Goal: Transaction & Acquisition: Purchase product/service

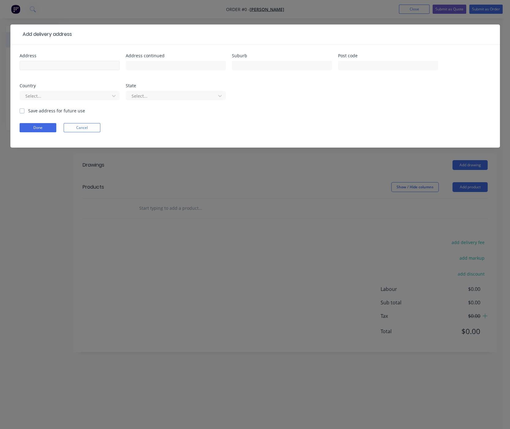
drag, startPoint x: 0, startPoint y: 0, endPoint x: 40, endPoint y: 69, distance: 79.7
click at [40, 69] on input "text" at bounding box center [70, 65] width 100 height 9
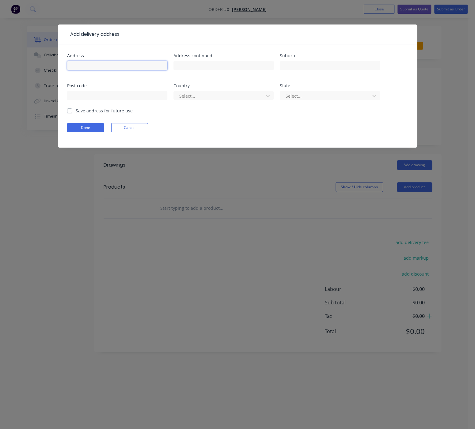
click at [115, 70] on input "text" at bounding box center [117, 65] width 100 height 9
click at [109, 65] on input "text" at bounding box center [117, 65] width 100 height 9
type input "[STREET_ADDRESS],"
type input "Cloverdale"
click at [194, 98] on div at bounding box center [220, 96] width 82 height 8
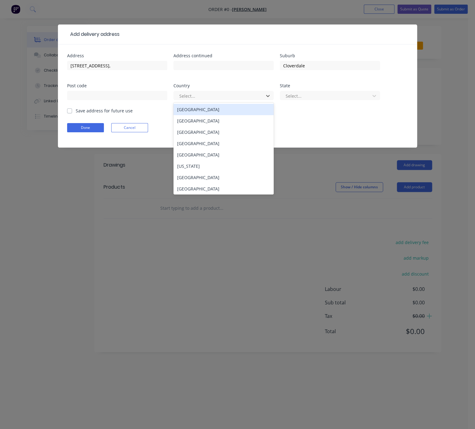
click at [192, 115] on div "[GEOGRAPHIC_DATA]" at bounding box center [223, 109] width 100 height 11
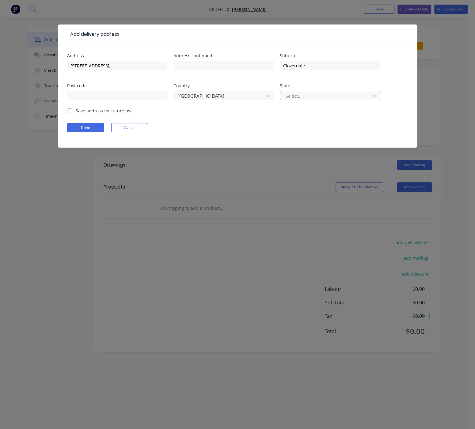
drag, startPoint x: 282, startPoint y: 94, endPoint x: 290, endPoint y: 99, distance: 8.8
click at [283, 94] on div "Select..." at bounding box center [330, 98] width 100 height 18
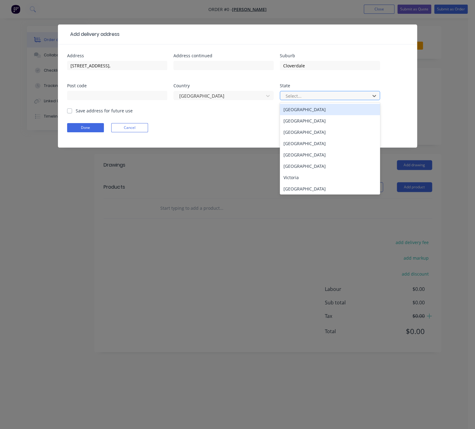
click at [290, 99] on div at bounding box center [326, 96] width 82 height 8
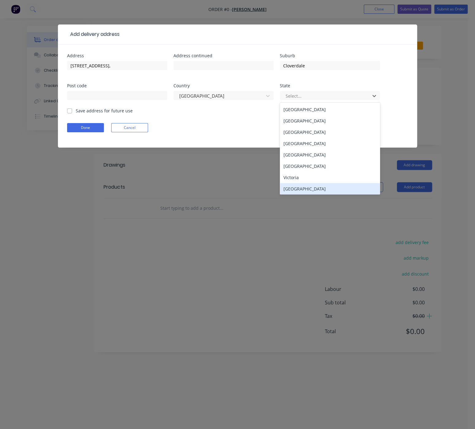
click at [299, 194] on div "[GEOGRAPHIC_DATA]" at bounding box center [330, 188] width 100 height 11
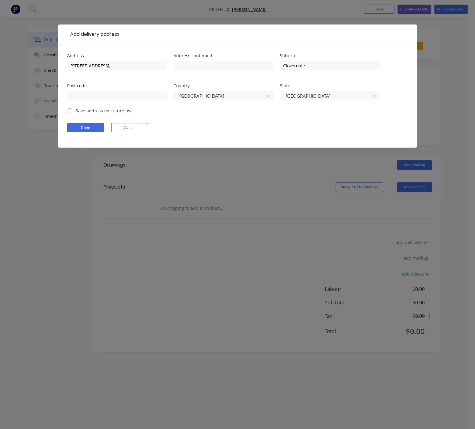
click at [76, 114] on label "Save address for future use" at bounding box center [104, 110] width 57 height 6
click at [68, 113] on input "Save address for future use" at bounding box center [69, 110] width 5 height 6
checkbox input "true"
click at [87, 132] on button "Done" at bounding box center [85, 127] width 37 height 9
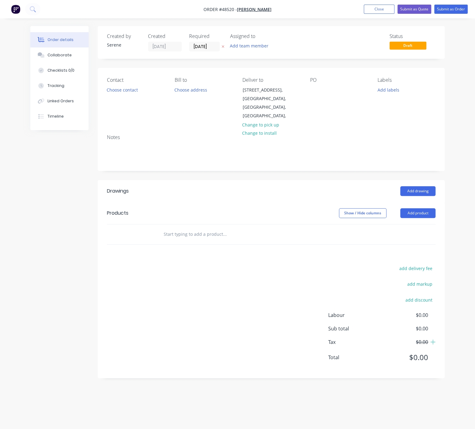
click at [287, 200] on header "Drawings Add drawing" at bounding box center [271, 191] width 347 height 22
click at [317, 91] on div at bounding box center [315, 89] width 10 height 9
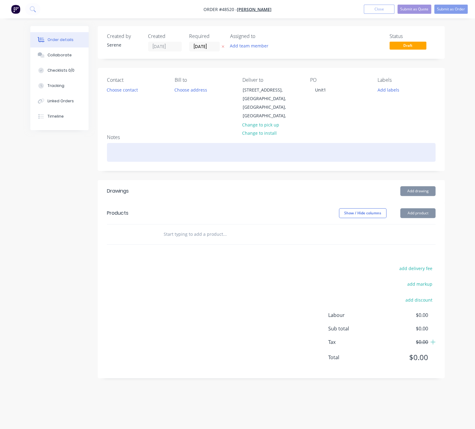
drag, startPoint x: 202, startPoint y: 204, endPoint x: 157, endPoint y: 144, distance: 75.0
click at [203, 204] on header "Products Show / Hide columns Add product" at bounding box center [271, 213] width 347 height 22
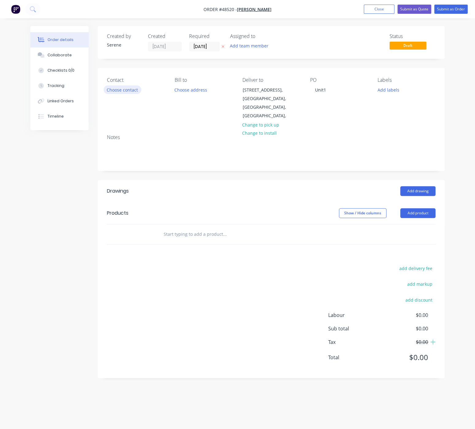
click at [131, 94] on button "Choose contact" at bounding box center [122, 89] width 38 height 8
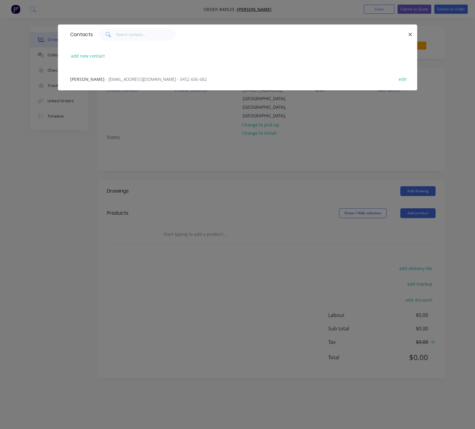
click at [111, 82] on span "- [EMAIL_ADDRESS][DOMAIN_NAME] - 0452 606 682" at bounding box center [156, 79] width 101 height 6
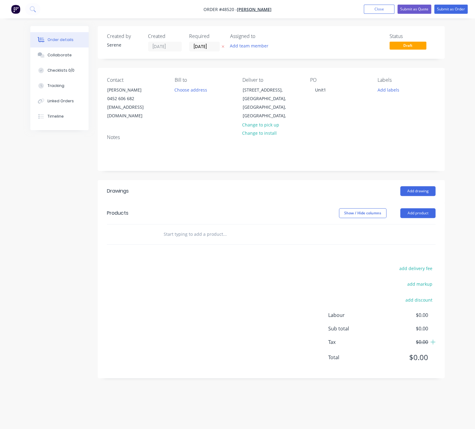
drag, startPoint x: 190, startPoint y: 201, endPoint x: 288, endPoint y: 190, distance: 98.3
drag, startPoint x: 258, startPoint y: 202, endPoint x: 297, endPoint y: 198, distance: 40.1
click at [415, 213] on button "Add product" at bounding box center [417, 213] width 35 height 10
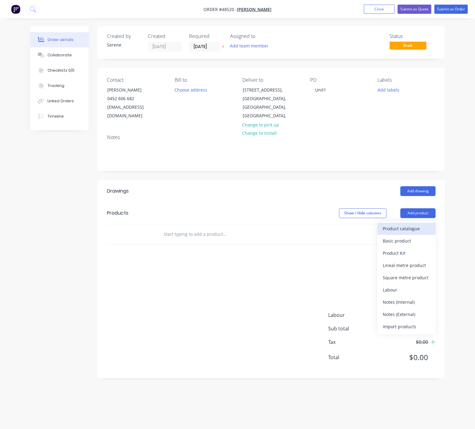
click at [408, 228] on div "Product catalogue" at bounding box center [405, 228] width 47 height 9
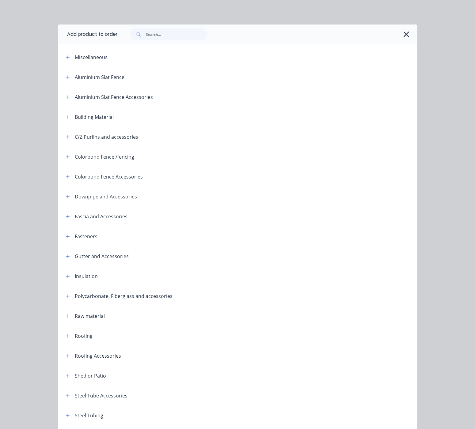
scroll to position [72, 0]
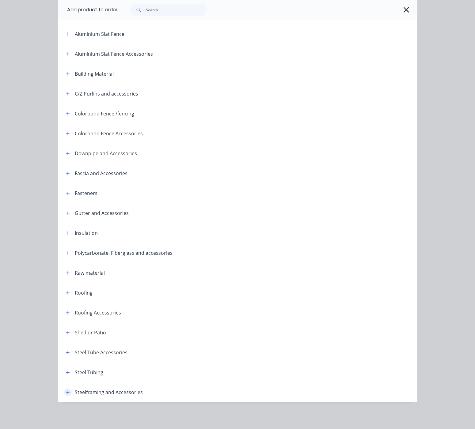
click at [67, 388] on button "button" at bounding box center [68, 392] width 8 height 8
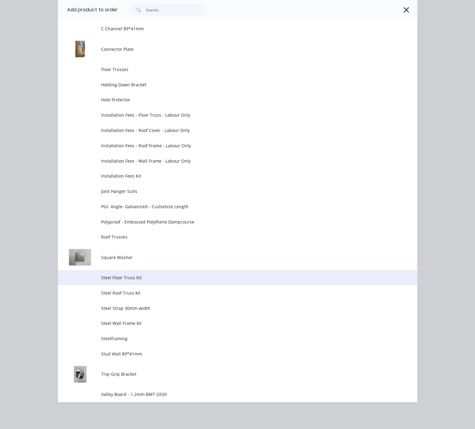
scroll to position [555, 0]
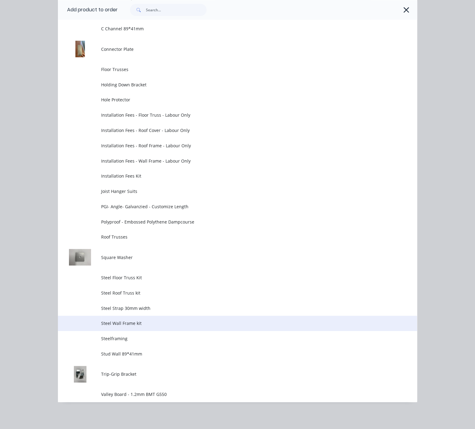
click at [145, 320] on span "Steel Wall Frame kit" at bounding box center [227, 323] width 253 height 6
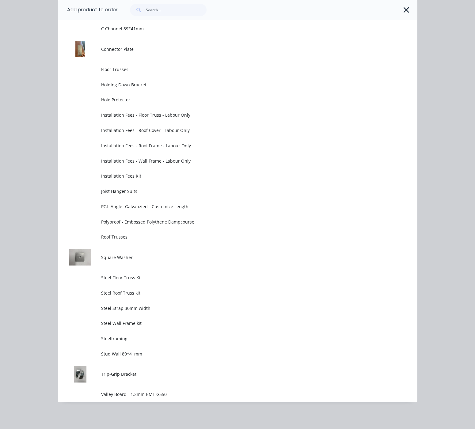
scroll to position [0, 0]
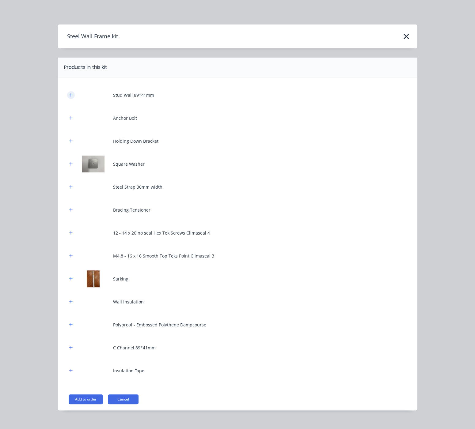
click at [69, 97] on icon "button" at bounding box center [71, 95] width 4 height 4
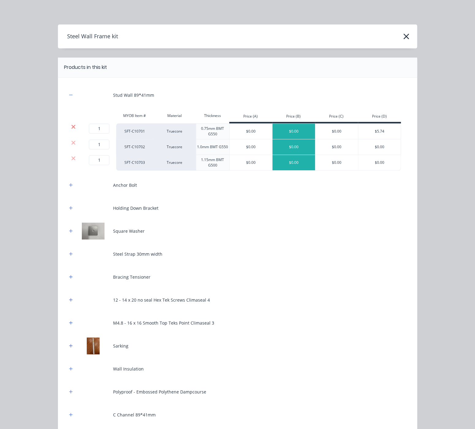
click at [71, 129] on icon at bounding box center [73, 127] width 4 height 4
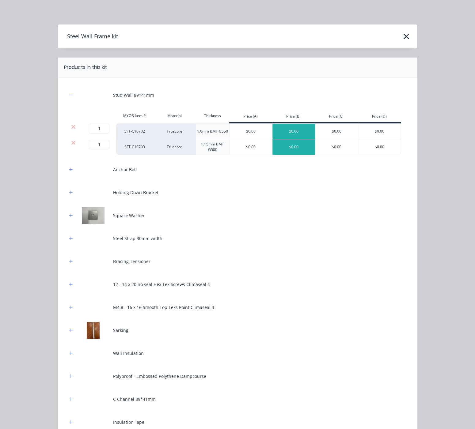
click at [70, 143] on div at bounding box center [73, 147] width 12 height 16
click at [71, 146] on icon at bounding box center [73, 143] width 5 height 6
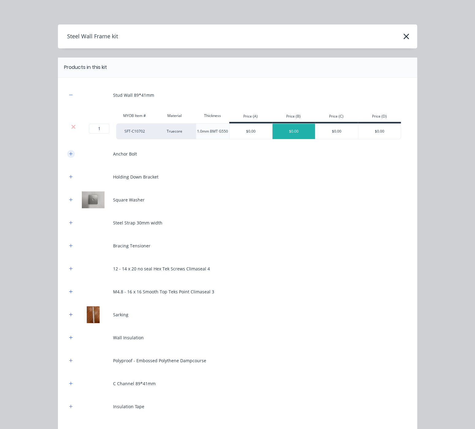
click at [69, 156] on icon "button" at bounding box center [71, 154] width 4 height 4
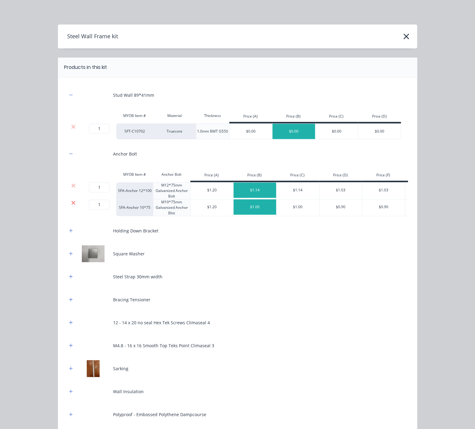
click at [71, 205] on icon at bounding box center [73, 203] width 4 height 4
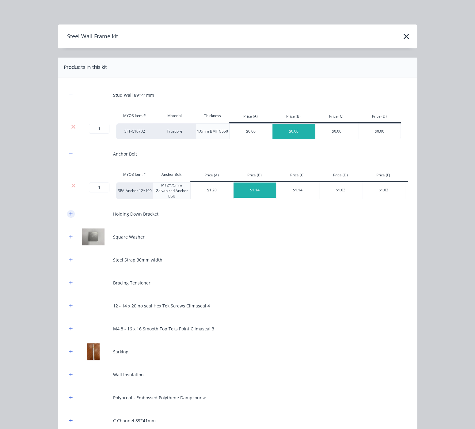
click at [69, 216] on icon "button" at bounding box center [71, 214] width 4 height 4
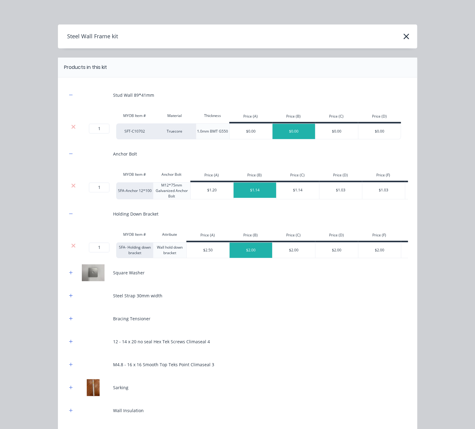
scroll to position [107, 0]
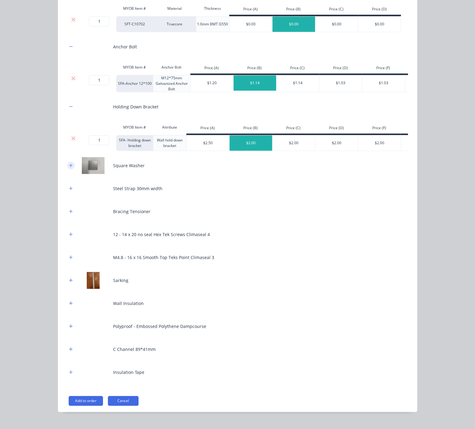
click at [69, 167] on icon "button" at bounding box center [71, 165] width 4 height 4
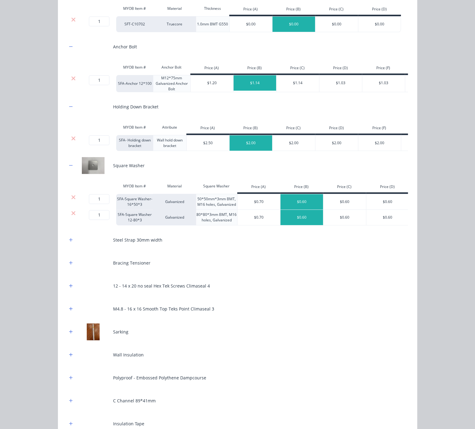
scroll to position [194, 0]
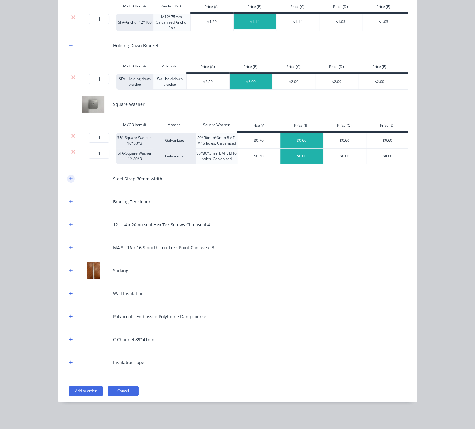
click at [69, 176] on icon "button" at bounding box center [71, 178] width 4 height 4
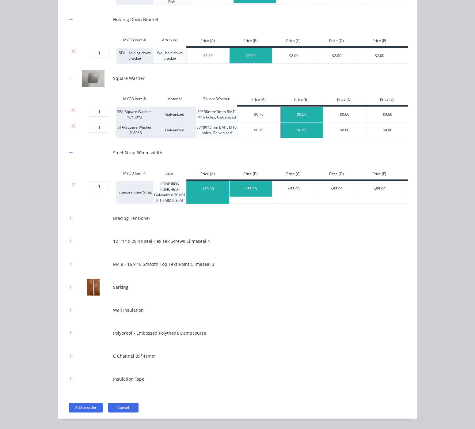
scroll to position [244, 0]
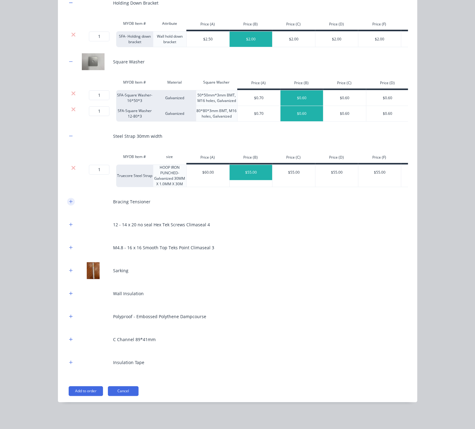
click at [69, 199] on icon "button" at bounding box center [71, 201] width 4 height 4
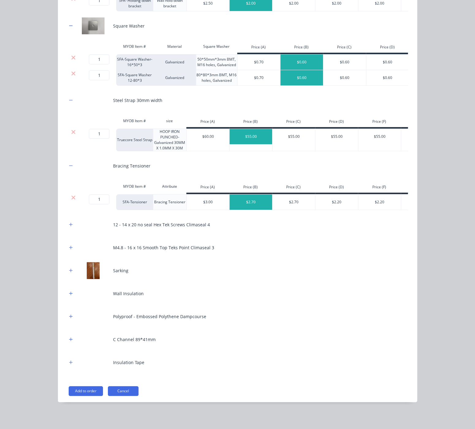
scroll to position [286, 0]
click at [69, 222] on icon "button" at bounding box center [71, 224] width 4 height 4
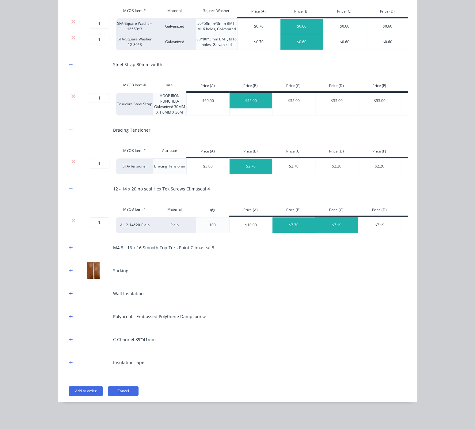
click at [338, 233] on div "$7.19" at bounding box center [336, 224] width 43 height 15
click at [68, 248] on button "button" at bounding box center [71, 248] width 8 height 8
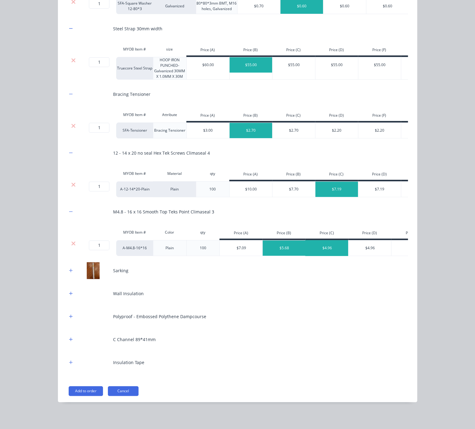
click at [318, 256] on div "$4.96" at bounding box center [326, 247] width 43 height 15
click at [69, 269] on icon "button" at bounding box center [71, 270] width 4 height 4
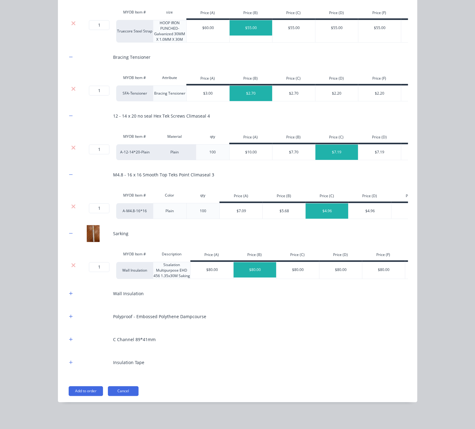
scroll to position [415, 0]
click at [69, 291] on icon "button" at bounding box center [71, 293] width 4 height 4
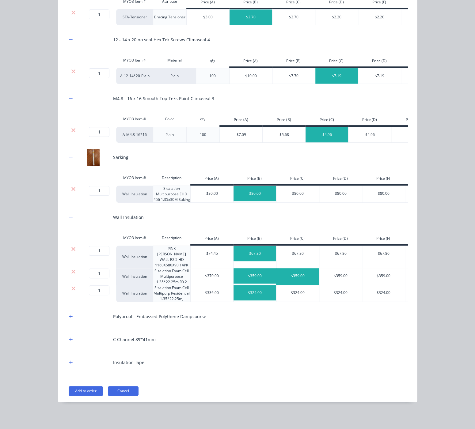
scroll to position [493, 0]
click at [71, 248] on icon at bounding box center [73, 249] width 5 height 6
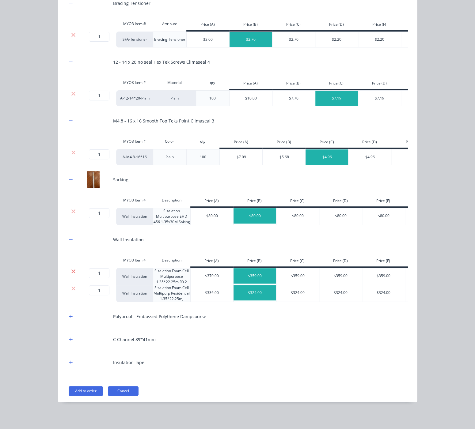
click at [71, 268] on icon at bounding box center [73, 271] width 5 height 6
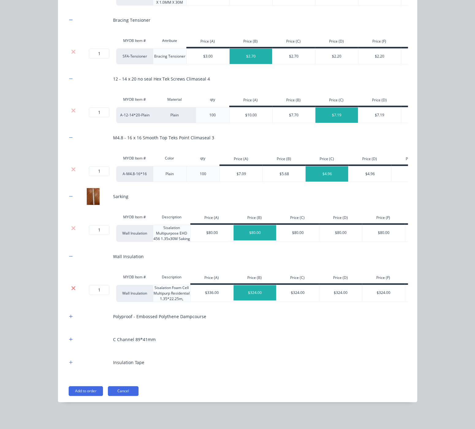
click at [71, 285] on icon at bounding box center [73, 288] width 5 height 6
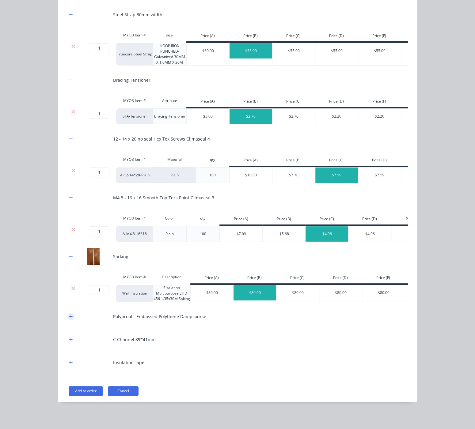
drag, startPoint x: 64, startPoint y: 314, endPoint x: 70, endPoint y: 314, distance: 5.5
click at [67, 314] on button "button" at bounding box center [71, 317] width 8 height 8
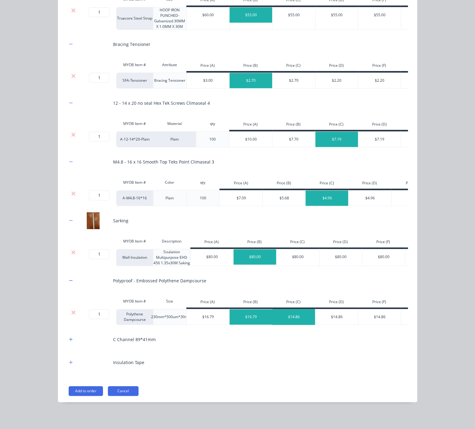
scroll to position [435, 0]
click at [67, 340] on button "button" at bounding box center [71, 340] width 8 height 8
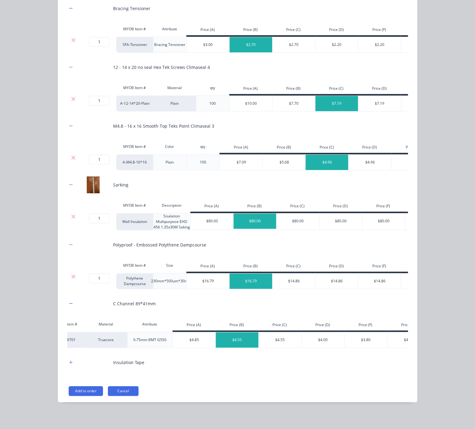
scroll to position [0, 70]
click at [319, 332] on div "$4.00" at bounding box center [321, 339] width 43 height 15
click at [69, 362] on icon "button" at bounding box center [70, 361] width 3 height 3
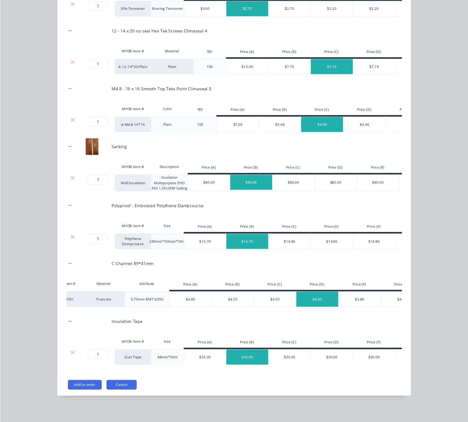
scroll to position [520, 0]
click at [81, 389] on button "Add to order" at bounding box center [86, 391] width 34 height 10
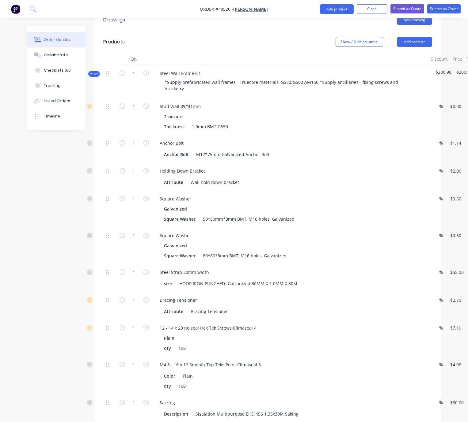
scroll to position [214, 0]
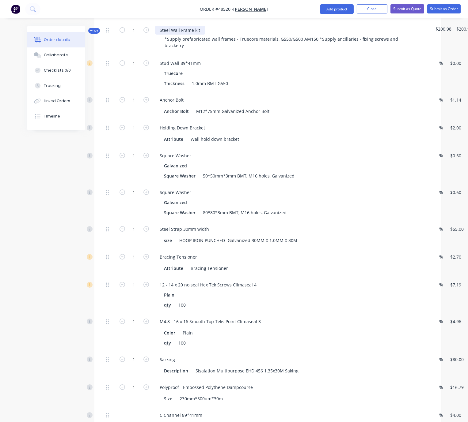
click at [205, 32] on div "Steel Wall Frame kit" at bounding box center [180, 30] width 50 height 9
click at [245, 61] on div "Stud Wall 89*41mm Truecore Thickness 1.0mm BMT G550" at bounding box center [290, 73] width 276 height 37
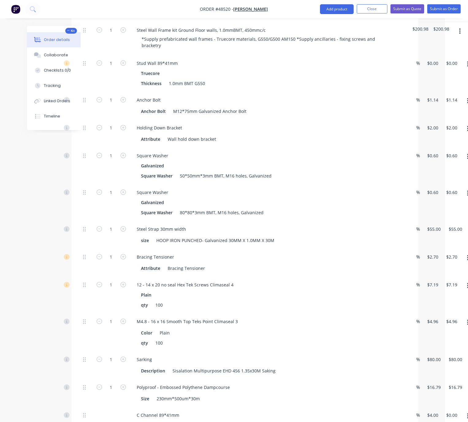
drag, startPoint x: 58, startPoint y: 179, endPoint x: 96, endPoint y: 177, distance: 39.0
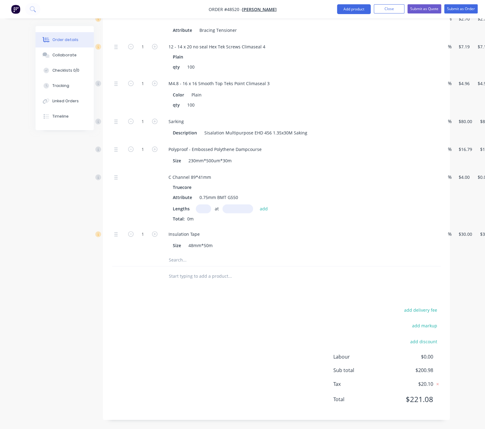
scroll to position [166, 0]
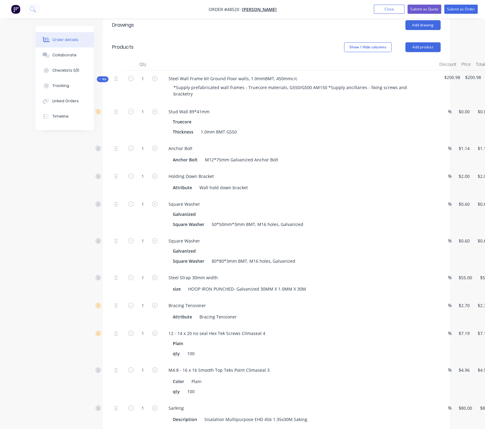
click at [99, 79] on span "Kit" at bounding box center [103, 79] width 8 height 5
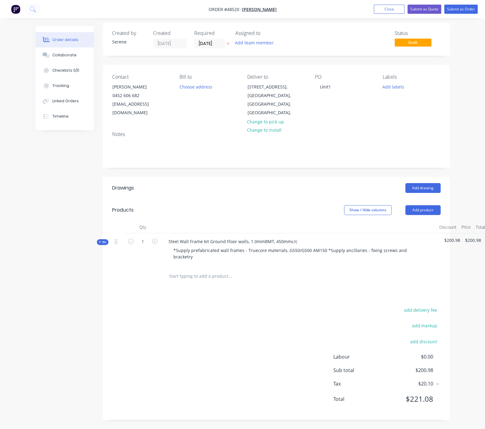
scroll to position [12, 0]
drag, startPoint x: 250, startPoint y: 203, endPoint x: 393, endPoint y: 205, distance: 142.7
click at [440, 205] on button "Add product" at bounding box center [422, 210] width 35 height 10
click at [435, 221] on div "Product catalogue" at bounding box center [411, 225] width 47 height 9
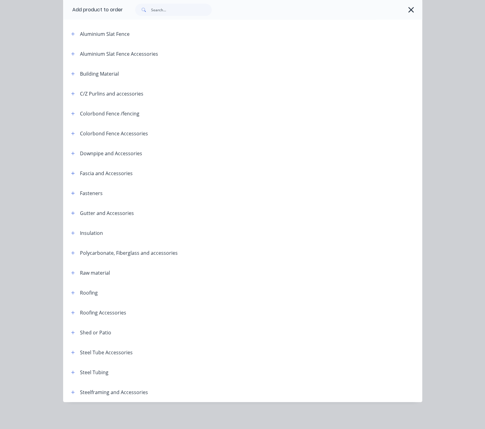
scroll to position [72, 0]
click at [69, 393] on button "button" at bounding box center [73, 392] width 8 height 8
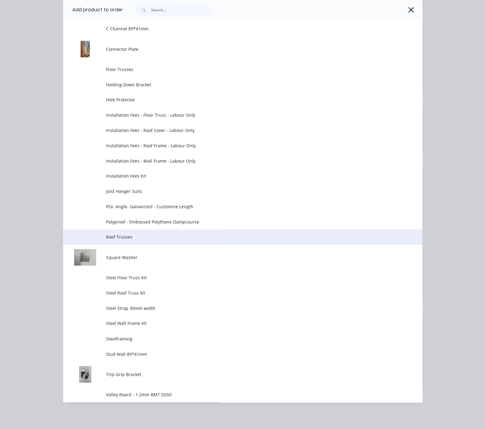
scroll to position [555, 0]
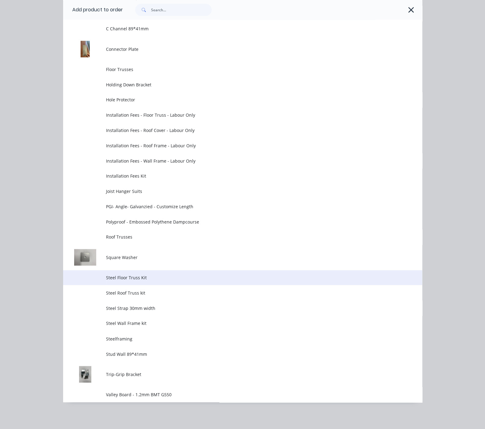
click at [106, 274] on span "Steel Floor Truss Kit" at bounding box center [232, 277] width 253 height 6
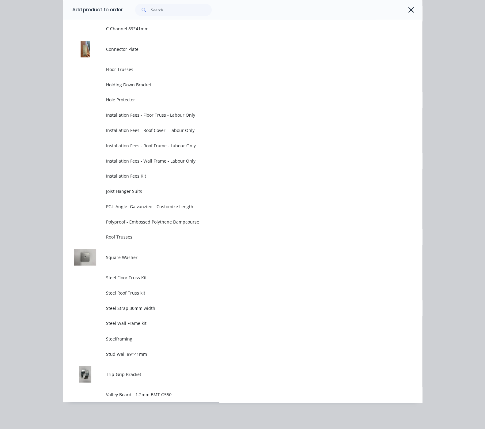
scroll to position [0, 0]
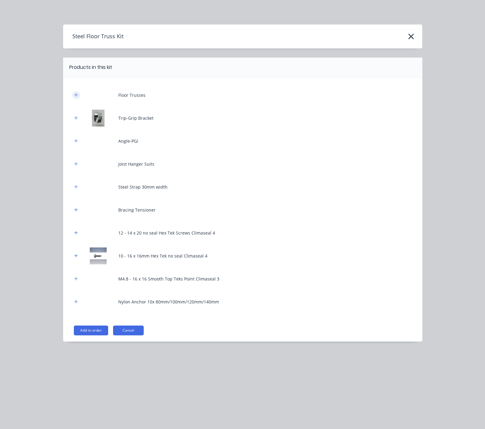
click at [72, 99] on button "button" at bounding box center [76, 95] width 8 height 8
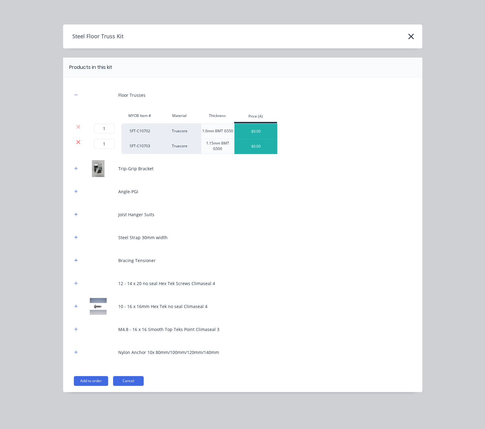
click at [76, 145] on icon at bounding box center [78, 142] width 5 height 6
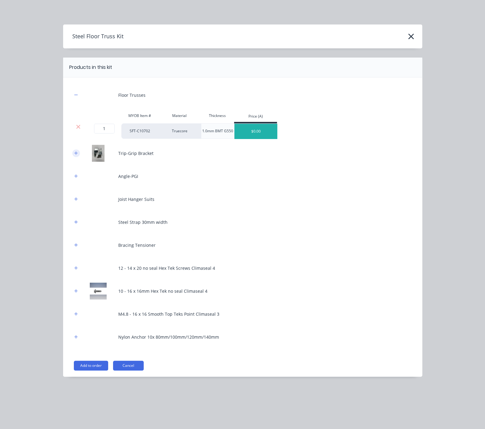
click at [74, 155] on icon "button" at bounding box center [76, 153] width 4 height 4
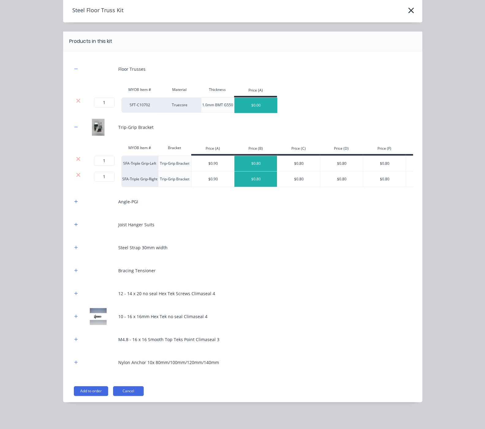
scroll to position [39, 0]
click at [72, 202] on button "button" at bounding box center [76, 202] width 8 height 8
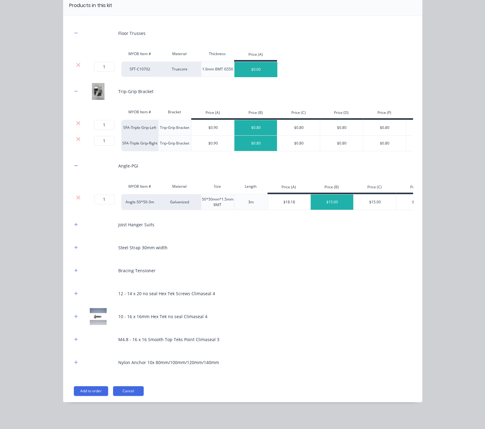
scroll to position [81, 0]
click at [74, 224] on icon "button" at bounding box center [76, 224] width 4 height 4
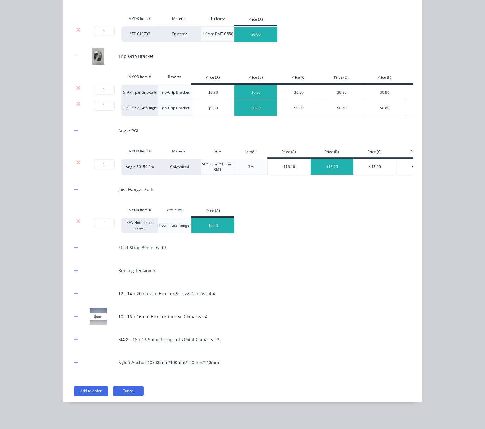
scroll to position [117, 0]
click at [74, 245] on icon "button" at bounding box center [76, 247] width 4 height 4
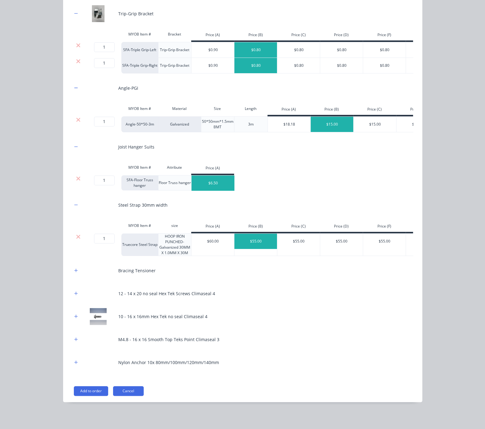
scroll to position [166, 0]
click at [74, 269] on icon "button" at bounding box center [76, 270] width 4 height 4
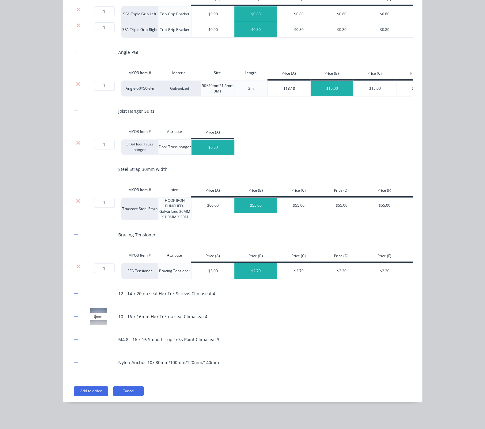
scroll to position [209, 0]
click at [74, 292] on icon "button" at bounding box center [75, 293] width 3 height 3
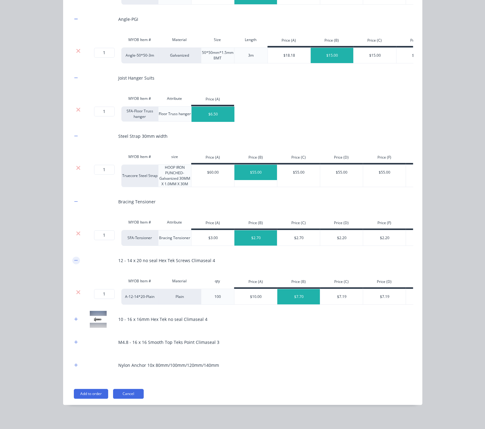
scroll to position [251, 0]
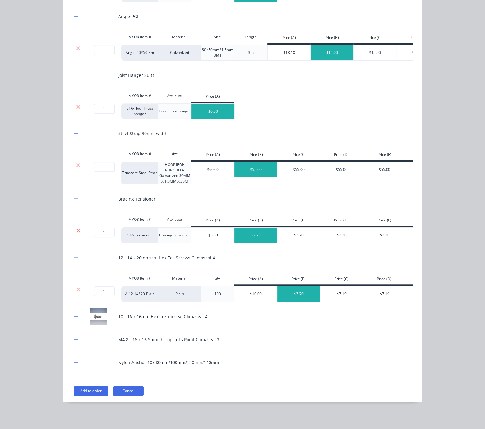
click at [76, 228] on icon at bounding box center [78, 231] width 5 height 6
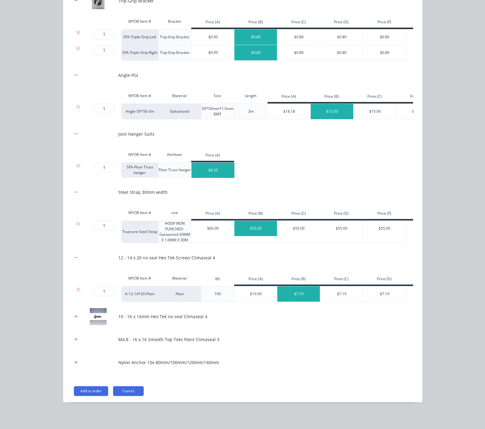
scroll to position [21, 0]
click at [320, 287] on div "$7.19" at bounding box center [341, 293] width 43 height 15
click at [74, 314] on icon "button" at bounding box center [75, 315] width 3 height 3
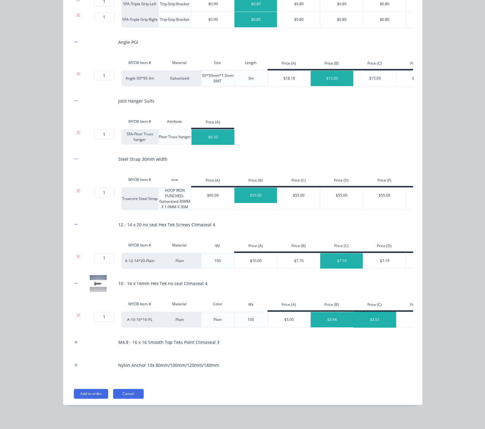
click at [353, 327] on div "$3.51" at bounding box center [374, 319] width 43 height 15
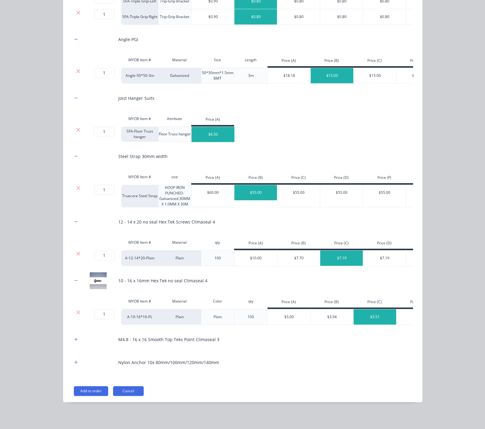
drag, startPoint x: 19, startPoint y: 335, endPoint x: 48, endPoint y: 338, distance: 29.8
click at [72, 336] on button "button" at bounding box center [76, 340] width 8 height 8
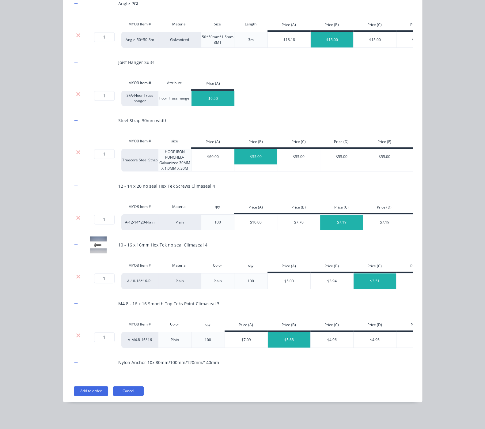
scroll to position [271, 0]
click at [310, 332] on div "$4.96" at bounding box center [331, 339] width 43 height 15
click at [76, 332] on icon at bounding box center [78, 335] width 5 height 6
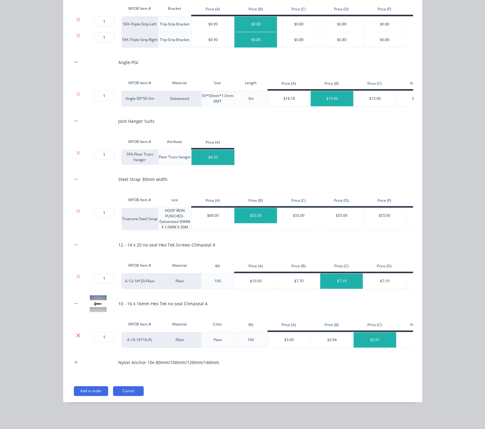
scroll to position [205, 0]
click at [74, 361] on icon "button" at bounding box center [76, 362] width 4 height 4
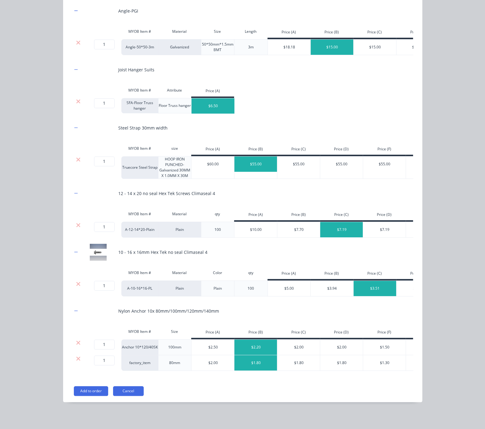
scroll to position [263, 0]
click at [76, 340] on icon at bounding box center [78, 343] width 5 height 6
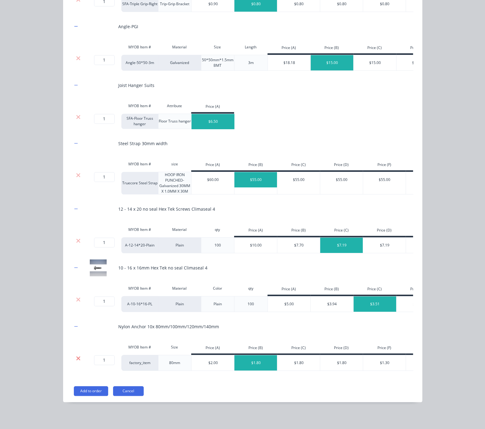
click at [76, 355] on icon at bounding box center [78, 358] width 5 height 6
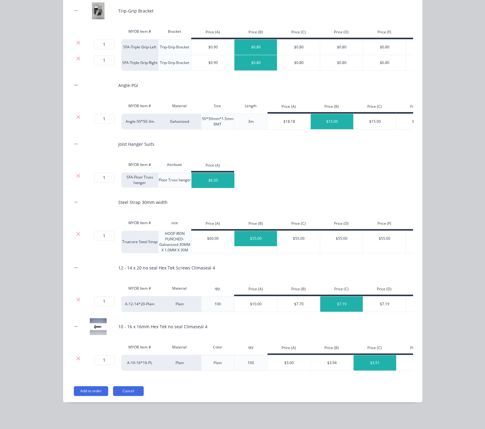
scroll to position [182, 0]
click at [74, 389] on button "Add to order" at bounding box center [91, 391] width 34 height 10
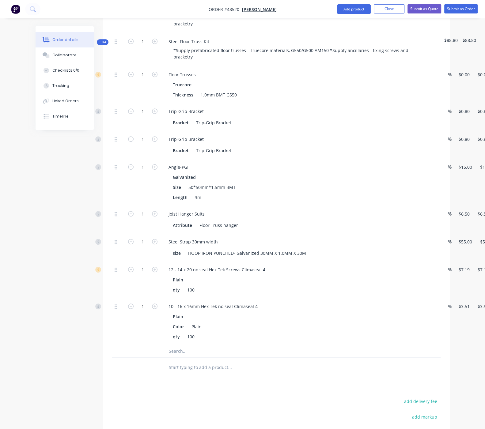
scroll to position [236, 0]
click at [486, 45] on icon "button" at bounding box center [486, 43] width 1 height 6
click at [441, 63] on div "Add product to kit" at bounding box center [464, 59] width 47 height 9
click at [441, 88] on div "Product catalogue" at bounding box center [464, 83] width 47 height 9
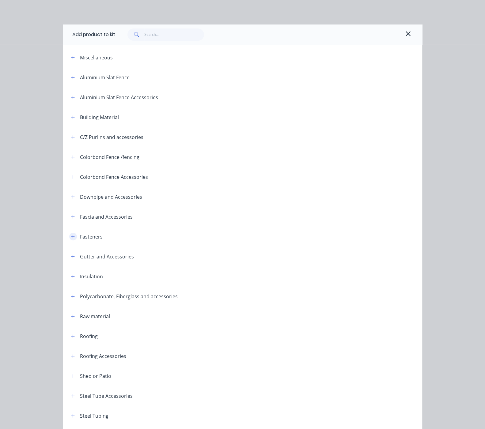
click at [69, 240] on button "button" at bounding box center [73, 237] width 8 height 8
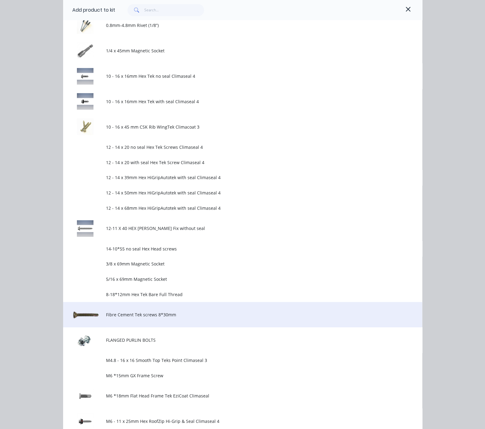
scroll to position [322, 0]
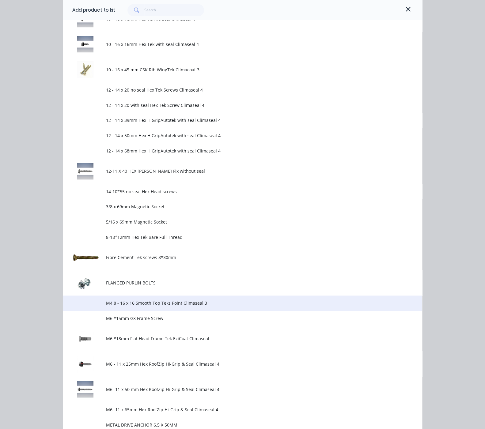
click at [139, 306] on span "M4.8 - 16 x 16 Smooth Top Teks Point Climaseal 3" at bounding box center [232, 303] width 253 height 6
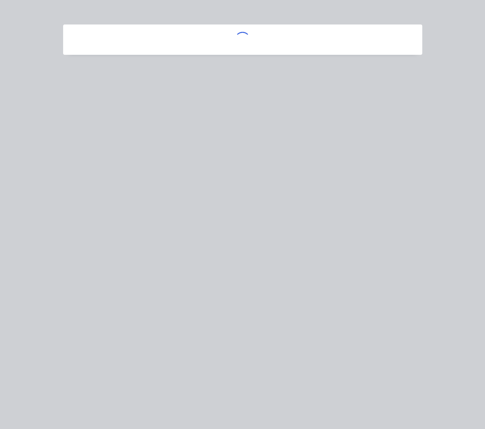
scroll to position [0, 0]
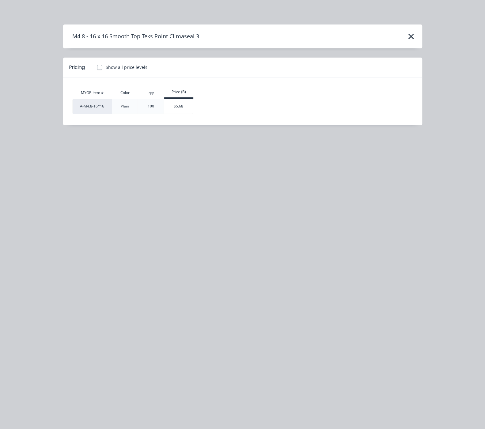
click at [106, 70] on label "Show all price levels" at bounding box center [127, 67] width 42 height 6
click at [91, 70] on input "Show all price levels" at bounding box center [93, 67] width 5 height 6
checkbox input "true"
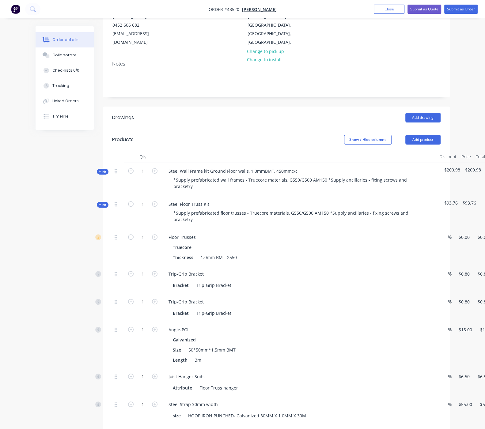
click at [99, 206] on span "Kit" at bounding box center [103, 204] width 8 height 5
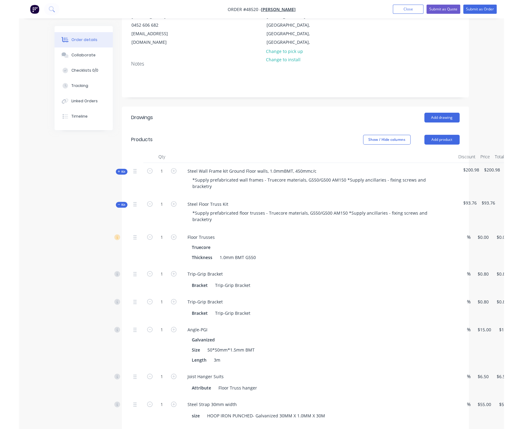
scroll to position [47, 0]
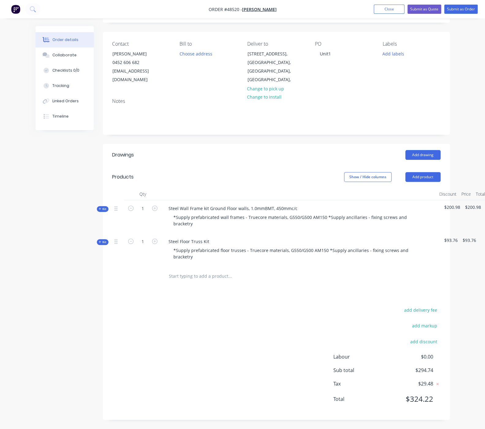
drag, startPoint x: 198, startPoint y: 152, endPoint x: 276, endPoint y: 155, distance: 77.5
click at [484, 204] on button "button" at bounding box center [491, 209] width 14 height 11
click at [446, 221] on div "Add product to kit" at bounding box center [469, 225] width 47 height 9
click at [321, 311] on div "add delivery fee add markup add discount Labour $0.00 Sub total $294.74 Tax $29…" at bounding box center [276, 358] width 328 height 105
click at [490, 206] on icon "button" at bounding box center [491, 209] width 2 height 7
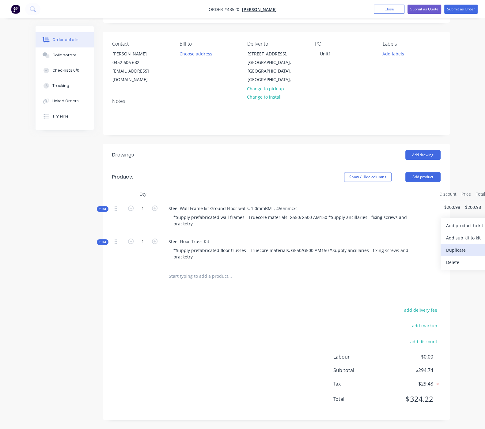
click at [446, 246] on div "Duplicate" at bounding box center [469, 250] width 47 height 9
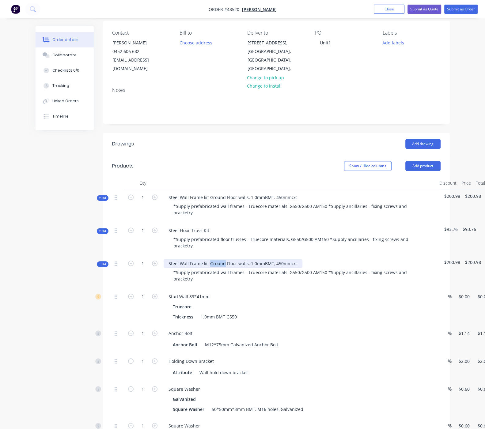
drag, startPoint x: 198, startPoint y: 269, endPoint x: 184, endPoint y: 269, distance: 14.4
click at [184, 268] on div "Steel Wall Frame kit Ground Floor walls, 1.0mmBMT, 450mmc/c" at bounding box center [233, 263] width 139 height 9
click at [221, 268] on div "Steel Wall Frame kit 1st Floor walls, 1.0mmBMT, 450mmc/c" at bounding box center [228, 263] width 129 height 9
click at [252, 268] on div "Steel Wall Frame kit 1st Floor walls, 0.75mmBMT, 450mmc/c" at bounding box center [230, 263] width 132 height 9
click at [221, 184] on div at bounding box center [299, 183] width 276 height 12
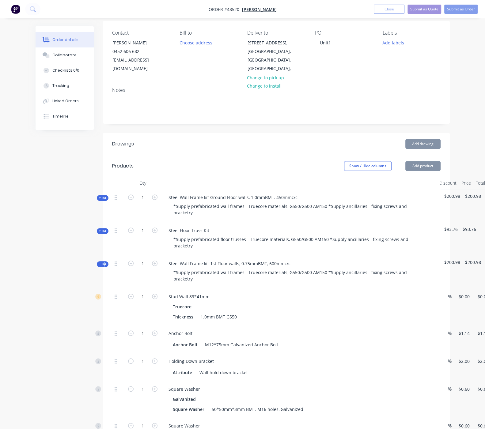
drag, startPoint x: 77, startPoint y: 267, endPoint x: 64, endPoint y: 261, distance: 14.8
click at [99, 266] on span "Kit" at bounding box center [103, 264] width 8 height 5
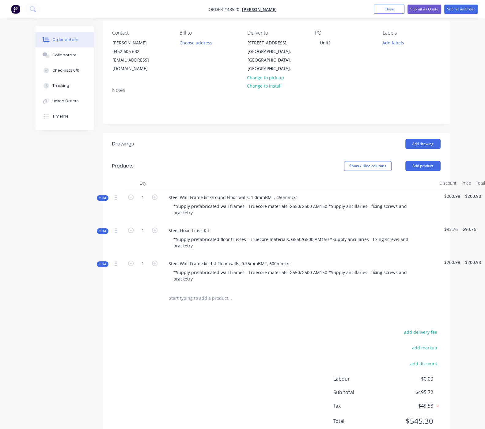
click at [44, 242] on div "Created by Serene Created [DATE] Required [DATE] Assigned to Add team member St…" at bounding box center [243, 215] width 414 height 472
click at [235, 162] on div "Show / Hide columns Add product" at bounding box center [311, 166] width 258 height 10
click at [217, 358] on div "add delivery fee add markup add discount Labour $0.00 Sub total $495.72 Tax $49…" at bounding box center [276, 380] width 328 height 105
click at [223, 369] on div "add delivery fee add markup add discount Labour $0.00 Sub total $495.72 Tax $49…" at bounding box center [276, 380] width 328 height 105
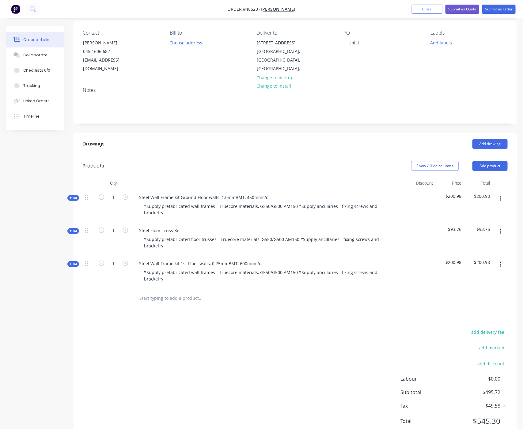
click at [261, 153] on header "Drawings Add drawing" at bounding box center [294, 144] width 443 height 22
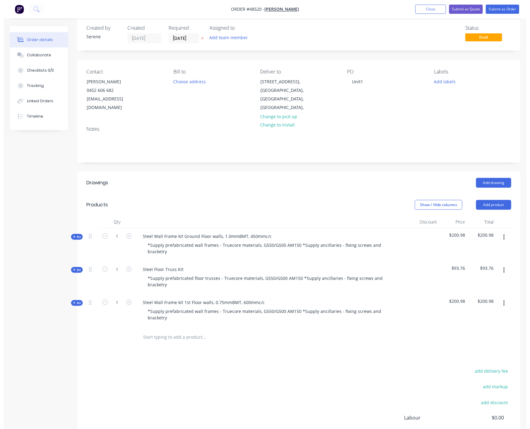
scroll to position [0, 0]
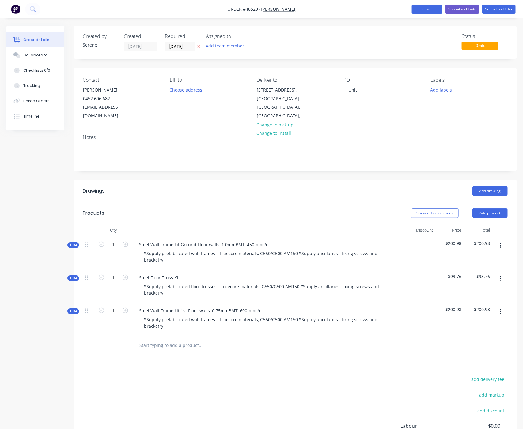
click at [430, 9] on button "Close" at bounding box center [427, 9] width 31 height 9
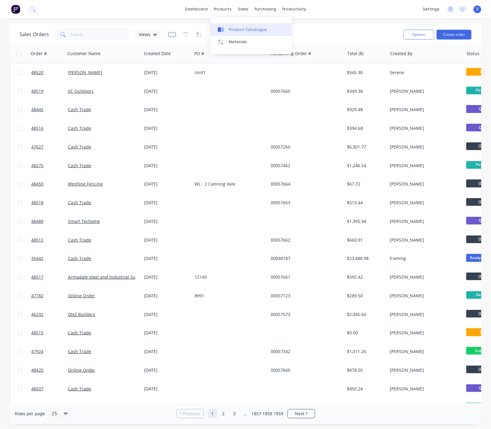
click at [231, 27] on div "Product Catalogue" at bounding box center [248, 30] width 38 height 6
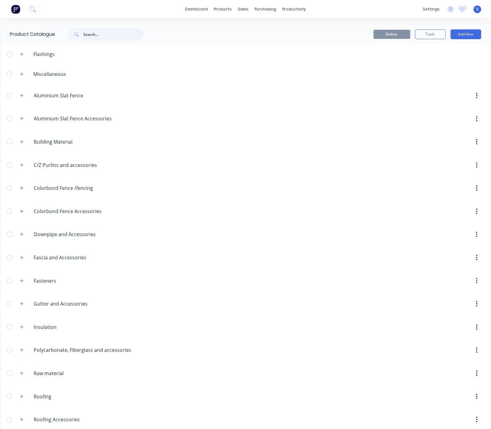
click at [102, 34] on input "text" at bounding box center [114, 34] width 61 height 12
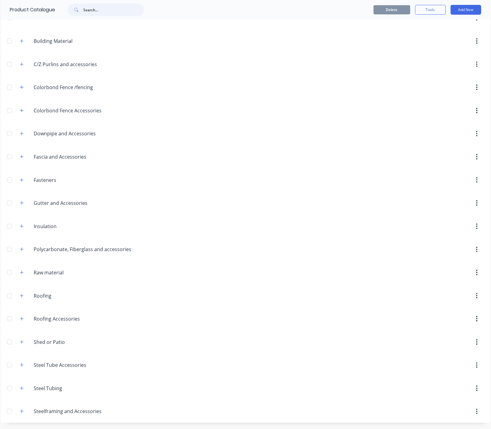
scroll to position [128, 0]
click at [20, 387] on icon "button" at bounding box center [22, 388] width 4 height 4
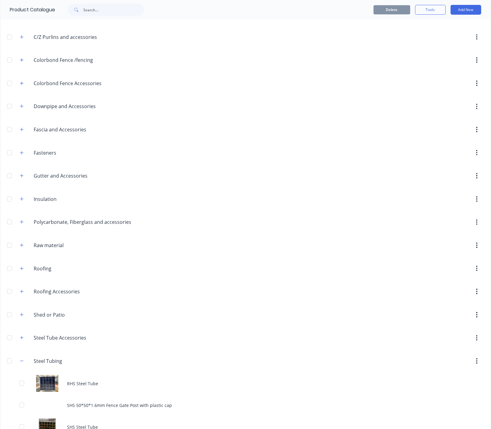
scroll to position [194, 0]
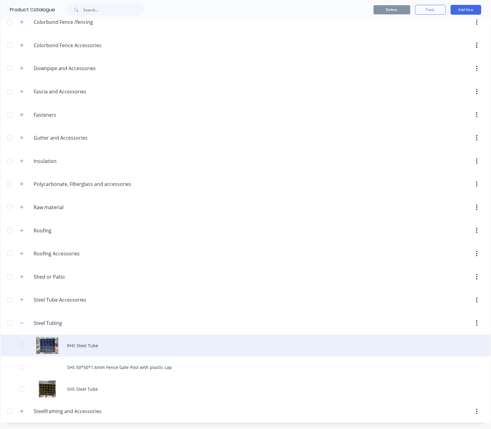
click at [107, 344] on div "RHS Steel Tube" at bounding box center [246, 346] width 490 height 22
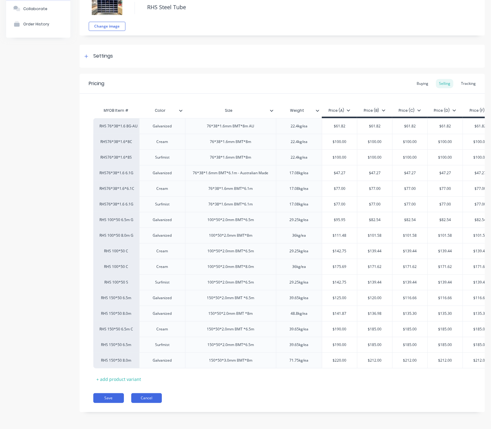
click at [139, 399] on button "Cancel" at bounding box center [146, 398] width 31 height 10
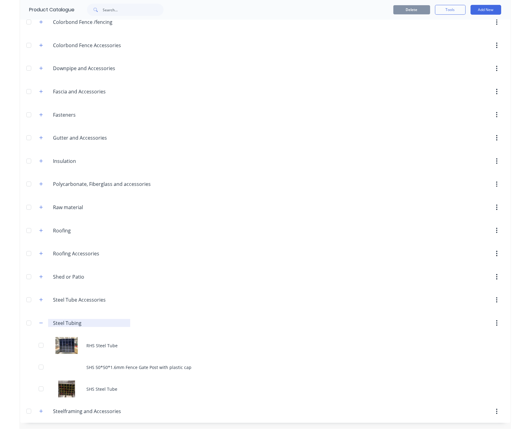
scroll to position [194, 0]
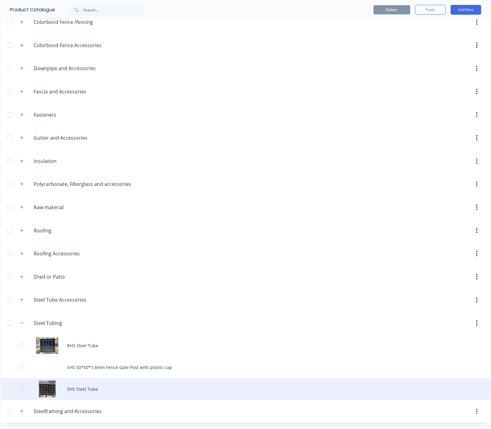
click at [106, 384] on div "SHS Steel Tube" at bounding box center [246, 389] width 490 height 22
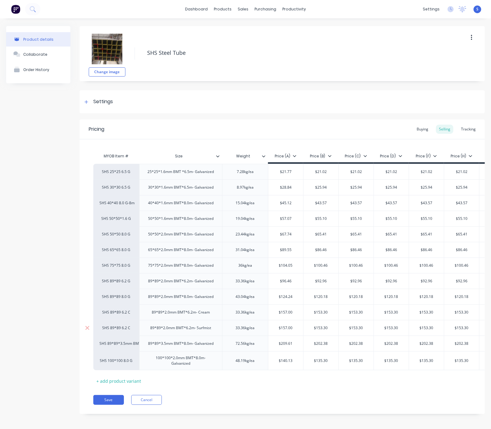
type textarea "x"
drag, startPoint x: 258, startPoint y: 419, endPoint x: 340, endPoint y: 408, distance: 82.5
click at [149, 405] on button "Cancel" at bounding box center [146, 400] width 31 height 10
